Goal: Information Seeking & Learning: Learn about a topic

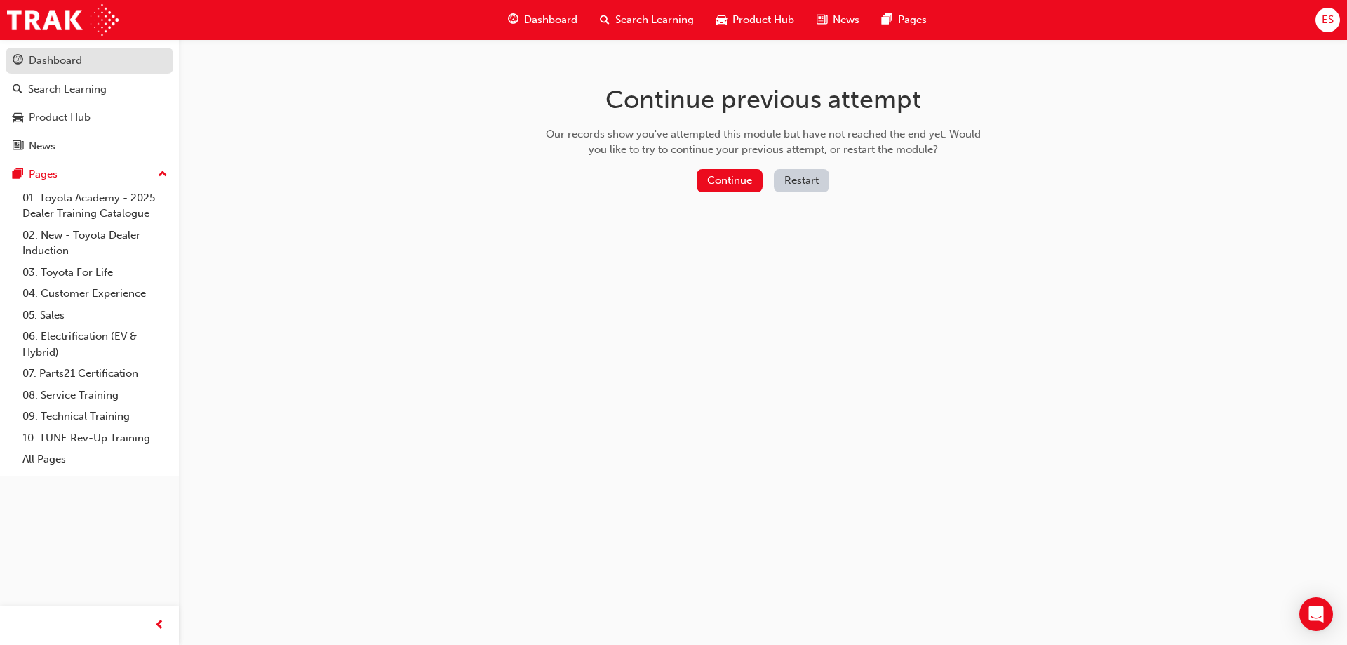
click at [90, 56] on div "Dashboard" at bounding box center [90, 61] width 154 height 18
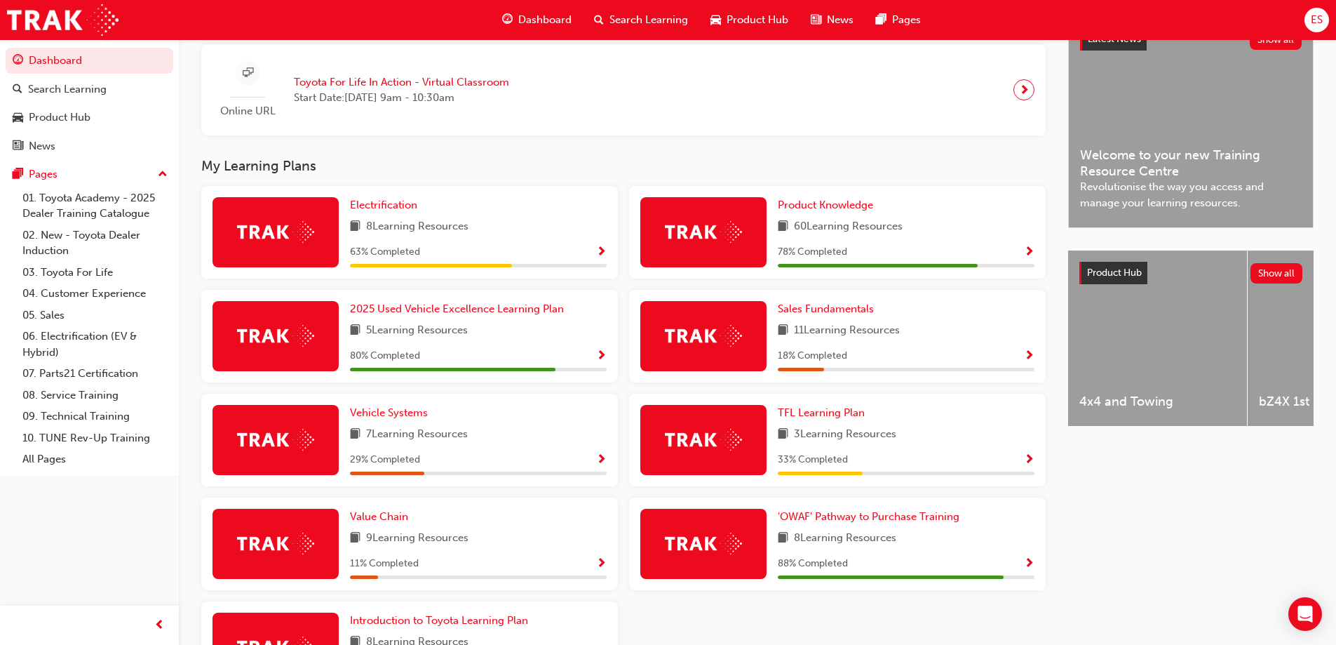
scroll to position [397, 0]
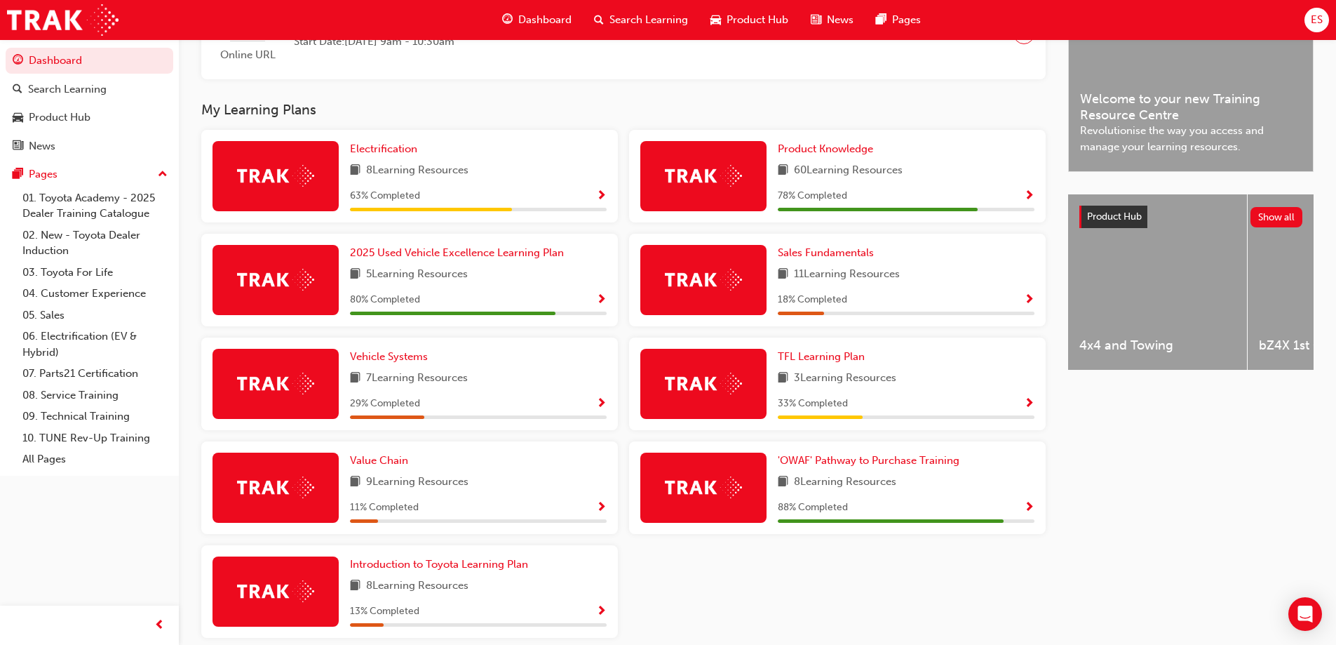
click at [1023, 511] on div "88 % Completed" at bounding box center [906, 508] width 257 height 18
click at [1028, 510] on span "Show Progress" at bounding box center [1029, 508] width 11 height 13
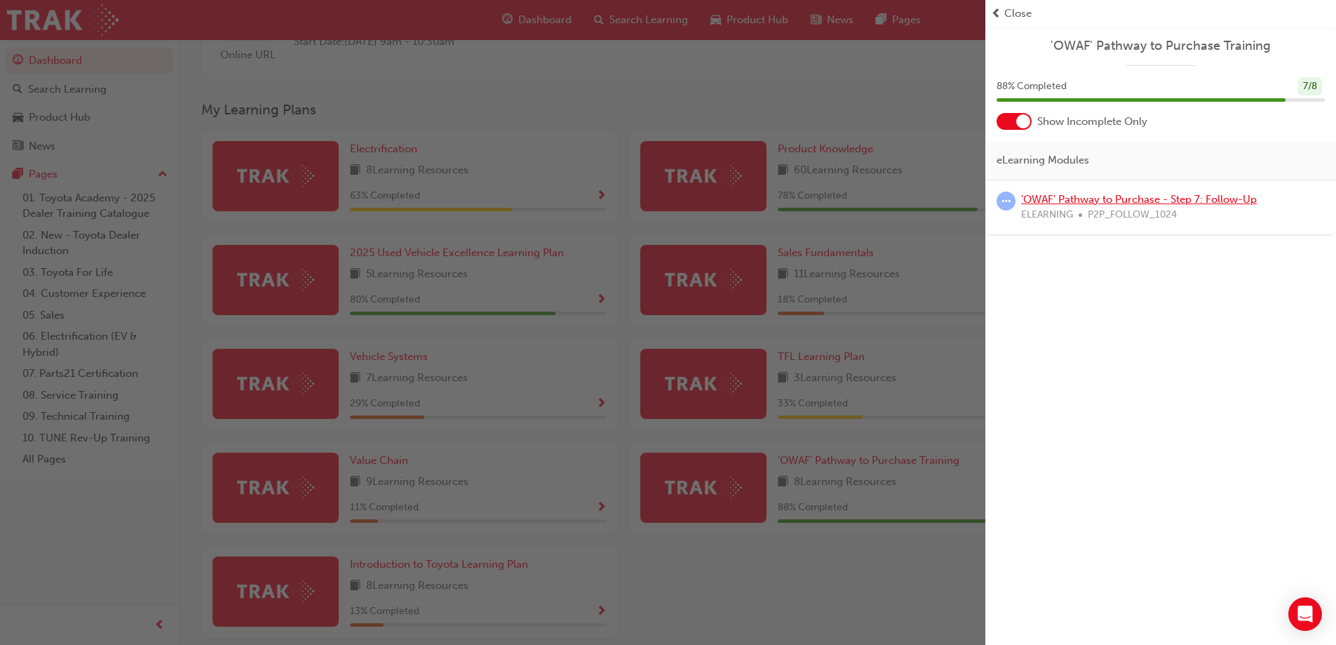
click at [1146, 203] on link "'OWAF' Pathway to Purchase - Step 7: Follow-Up" at bounding box center [1139, 199] width 236 height 13
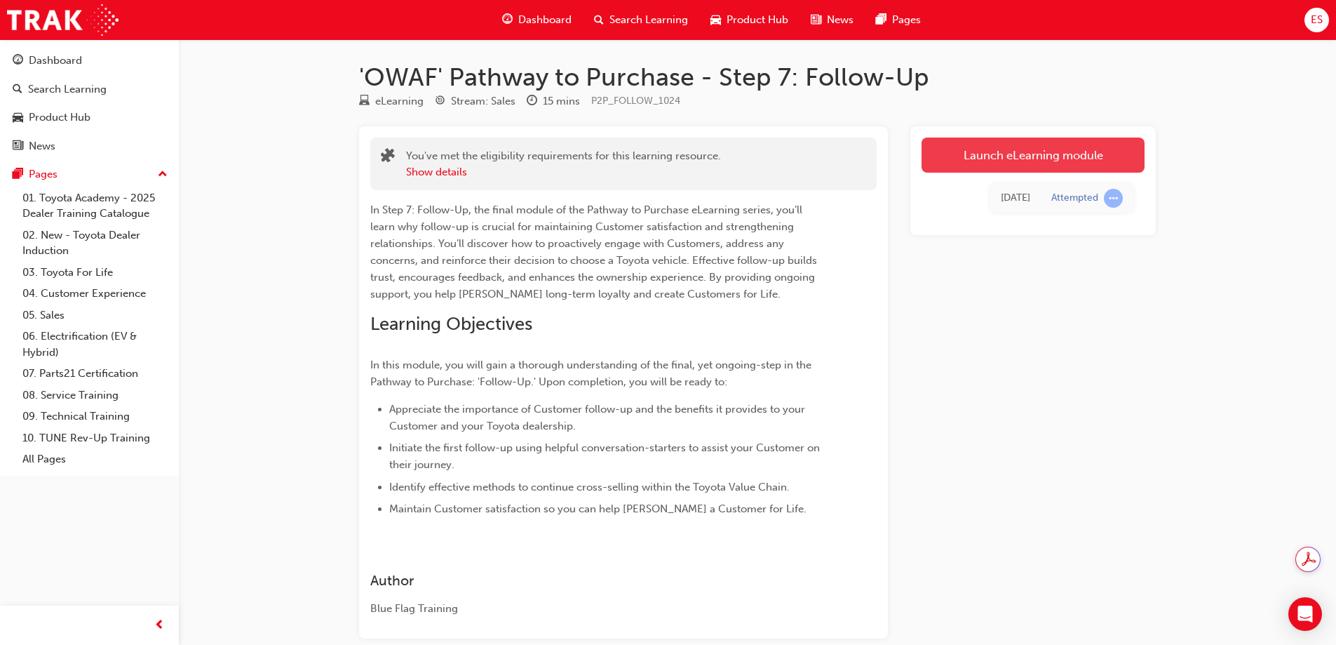
click at [999, 155] on link "Launch eLearning module" at bounding box center [1033, 154] width 223 height 35
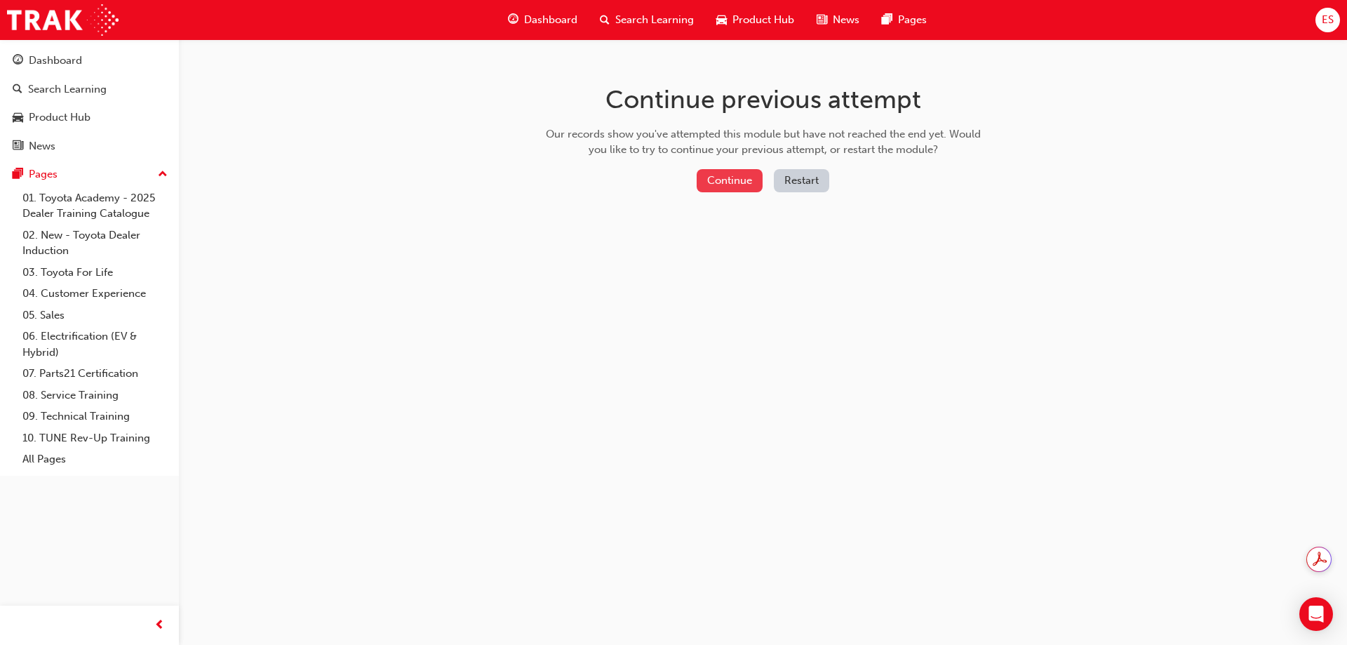
click at [734, 184] on button "Continue" at bounding box center [730, 180] width 66 height 23
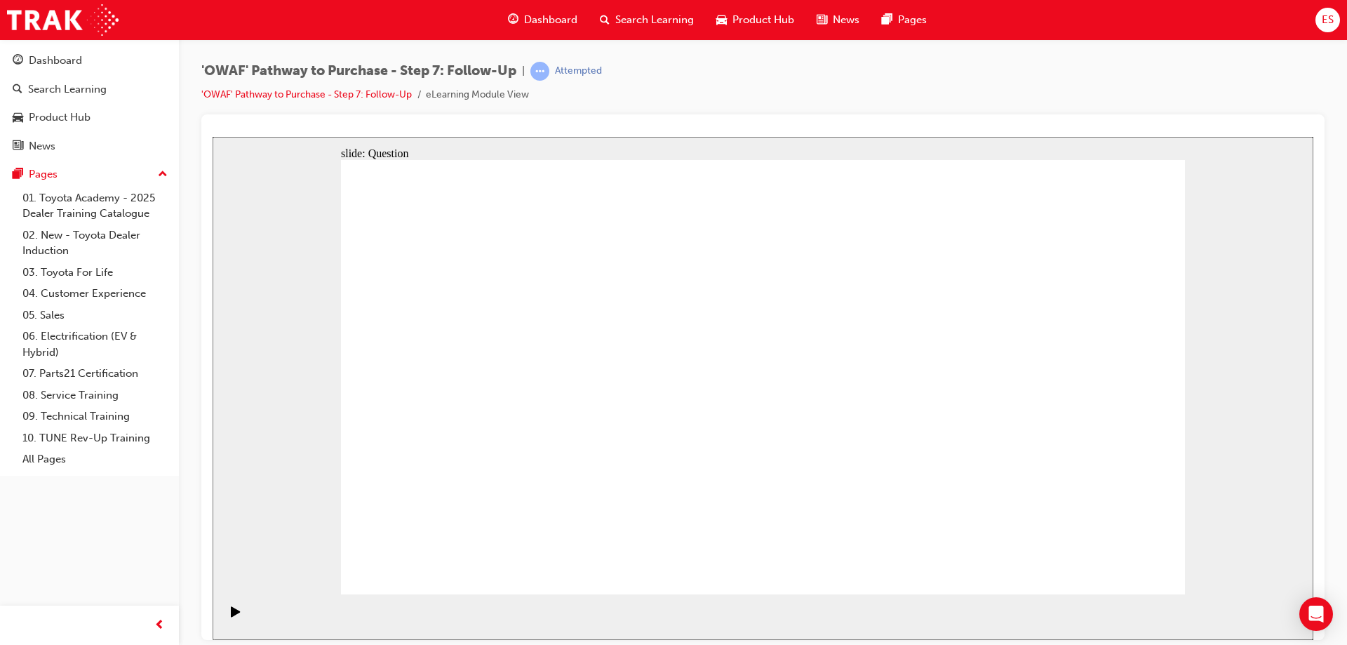
drag, startPoint x: 633, startPoint y: 436, endPoint x: 757, endPoint y: 331, distance: 161.8
drag, startPoint x: 765, startPoint y: 536, endPoint x: 598, endPoint y: 371, distance: 234.6
drag, startPoint x: 906, startPoint y: 505, endPoint x: 625, endPoint y: 426, distance: 291.4
